Goal: Task Accomplishment & Management: Use online tool/utility

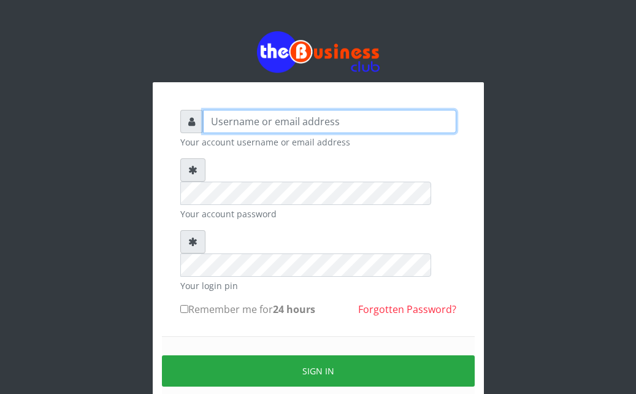
type input "Ahmed2222"
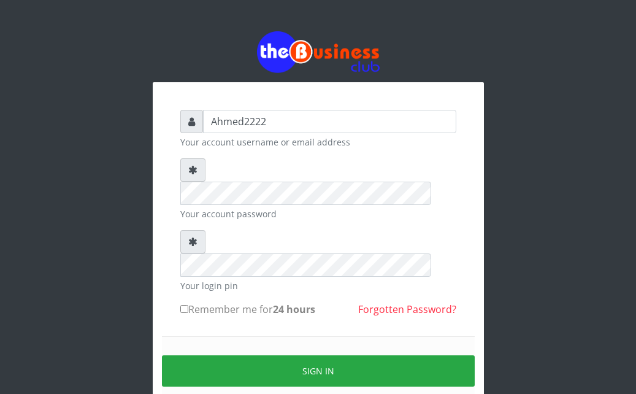
click at [181, 305] on input "Remember me for 24 hours" at bounding box center [184, 309] width 8 height 8
checkbox input "true"
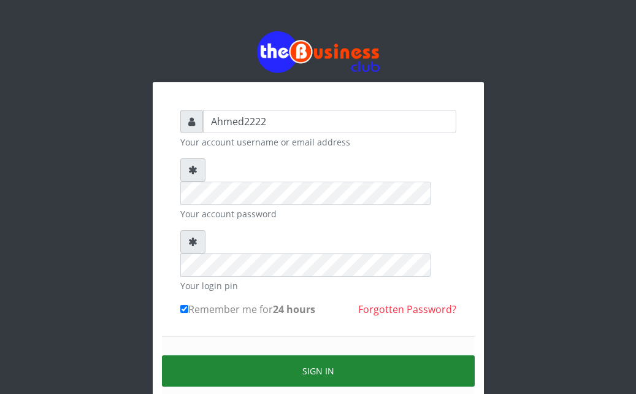
click at [194, 355] on button "Sign in" at bounding box center [318, 370] width 313 height 31
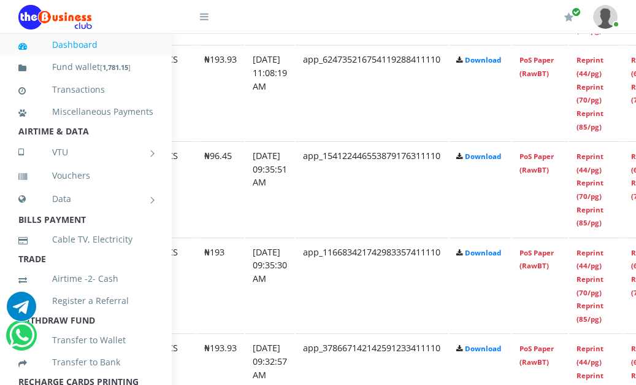
scroll to position [1308, 171]
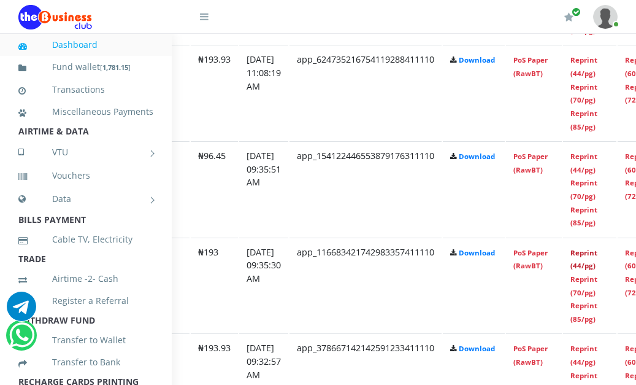
click at [598, 253] on link "Reprint (44/pg)" at bounding box center [584, 259] width 27 height 23
